Goal: Information Seeking & Learning: Learn about a topic

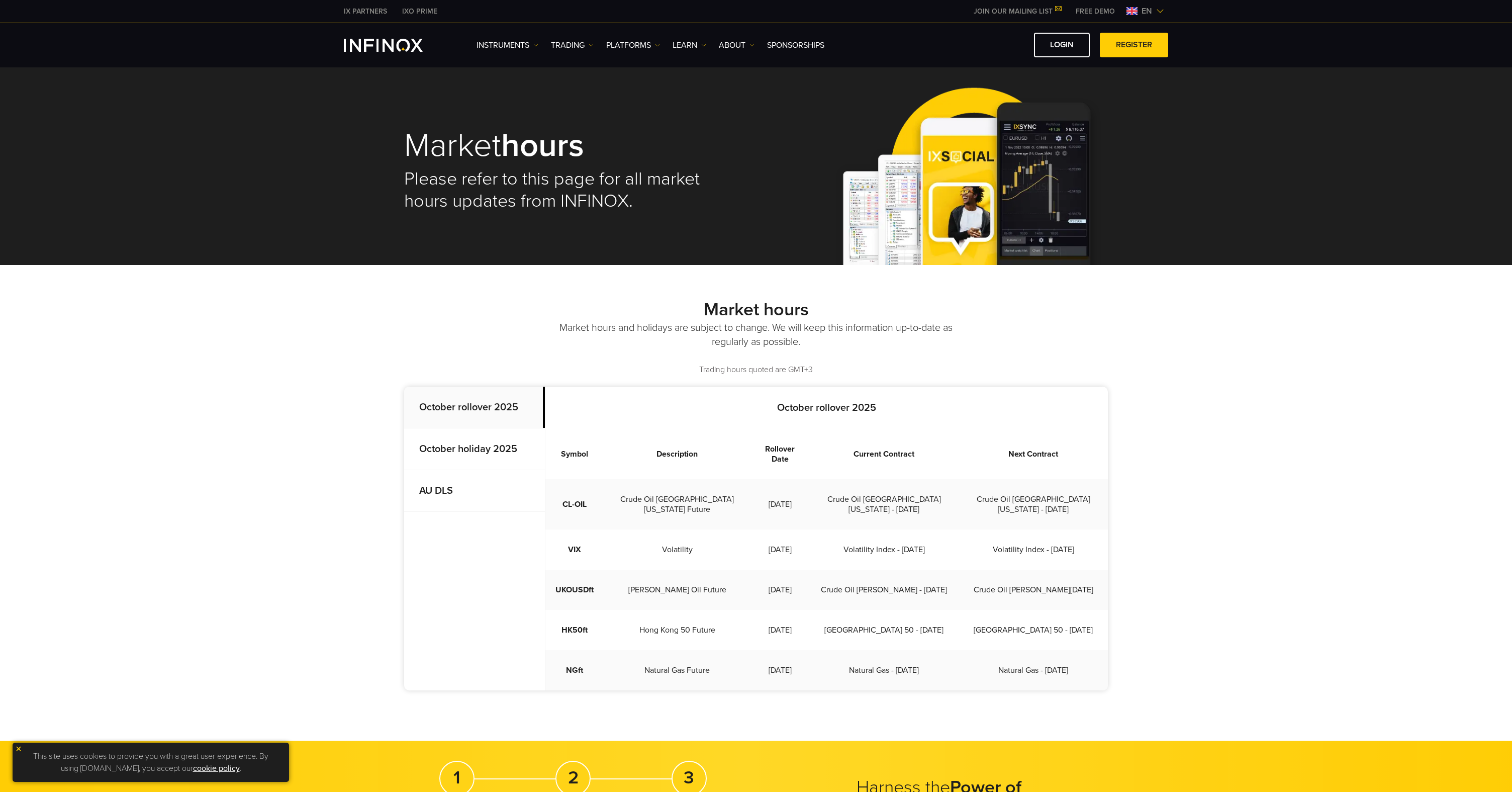
click at [1159, 9] on img at bounding box center [1160, 11] width 8 height 8
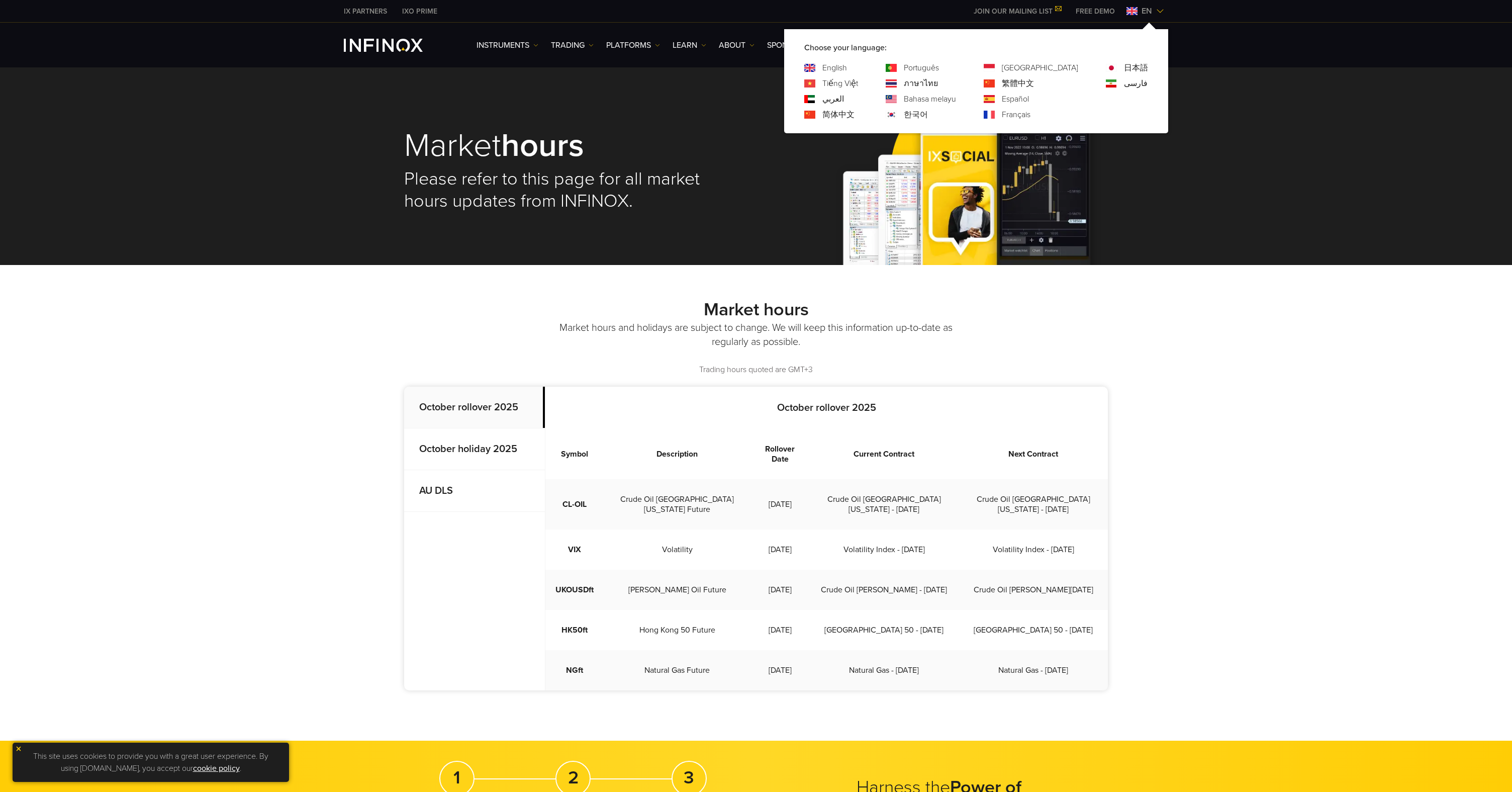
click at [928, 110] on link "한국어" at bounding box center [916, 114] width 24 height 12
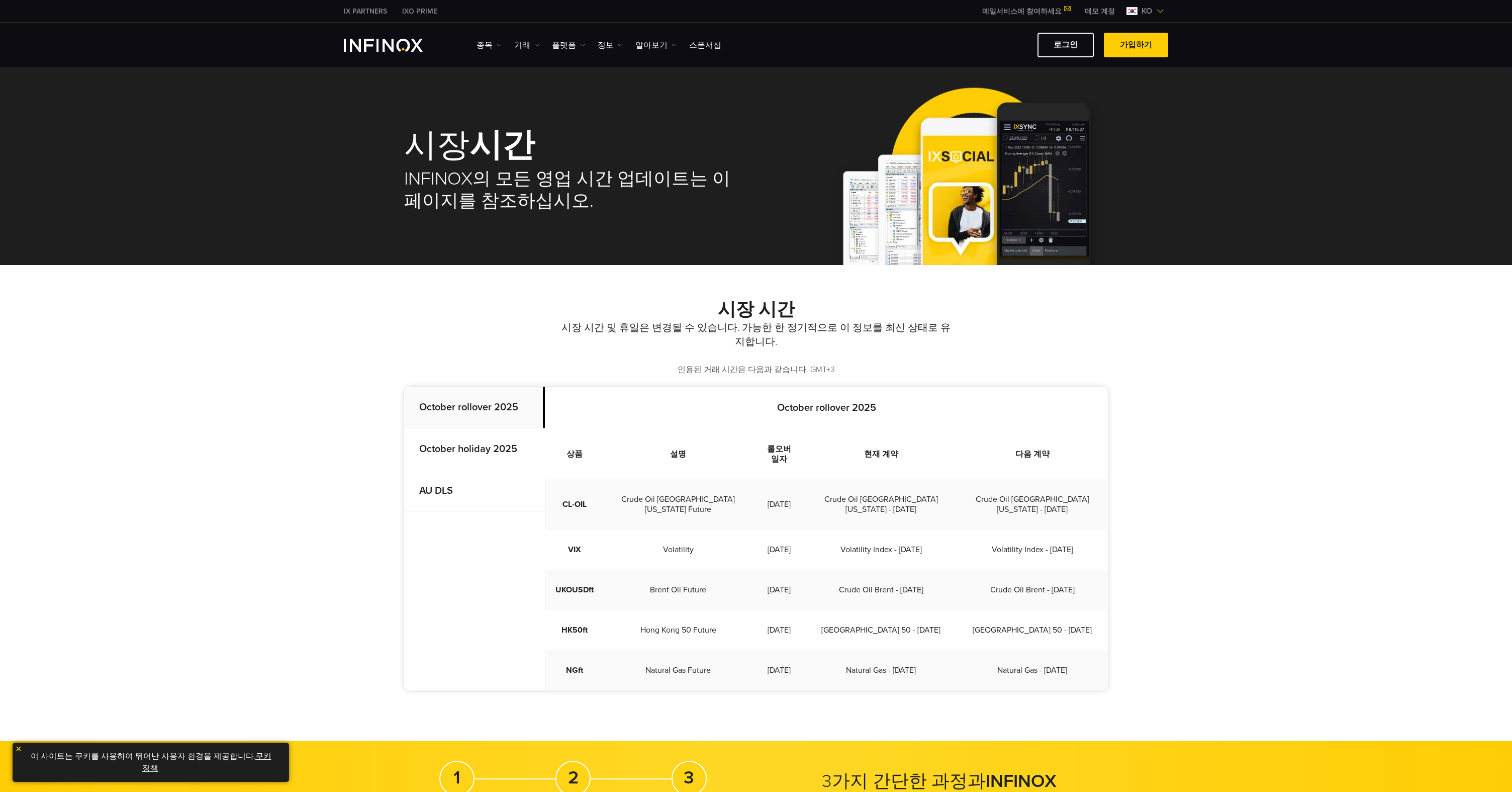
drag, startPoint x: 0, startPoint y: 0, endPoint x: 1244, endPoint y: 336, distance: 1288.6
click at [1244, 336] on div "시장 시간 시장 시간 및 휴일은 변경될 수 있습니다. 가능한 한 정기적으로 이 정보를 최신 상태로 유지합니다. 인용된 거래 시간은 다음과 같습…" at bounding box center [756, 503] width 1512 height 476
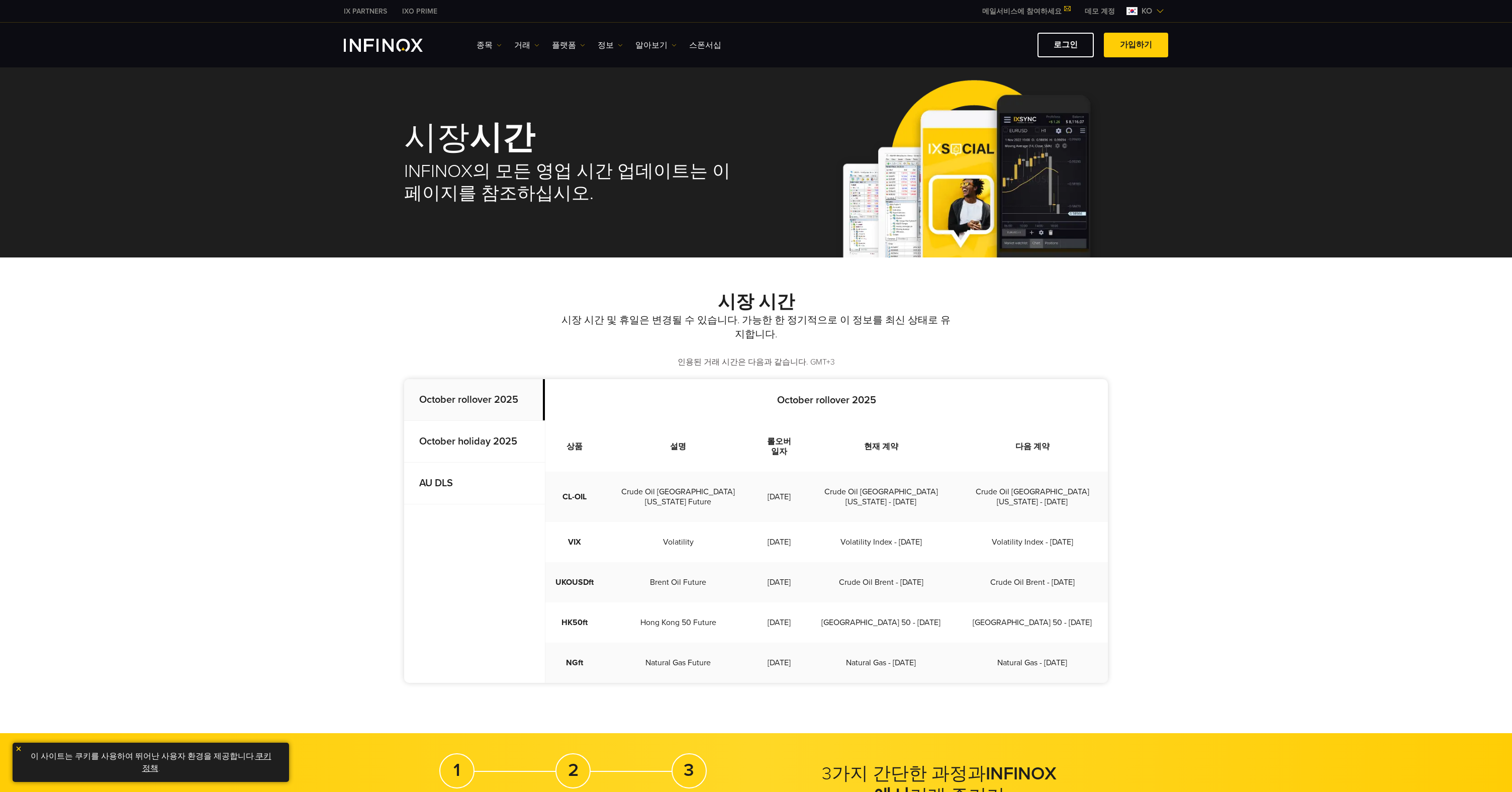
click at [252, 291] on div "시장 시간 시장 시간 및 휴일은 변경될 수 있습니다. 가능한 한 정기적으로 이 정보를 최신 상태로 유지합니다. 인용된 거래 시간은 다음과 같습…" at bounding box center [756, 495] width 1512 height 476
